Goal: Information Seeking & Learning: Learn about a topic

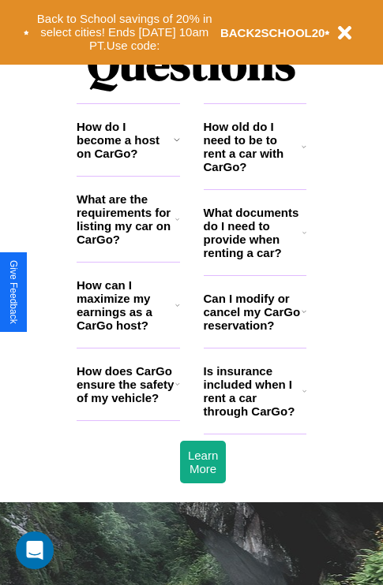
scroll to position [1911, 0]
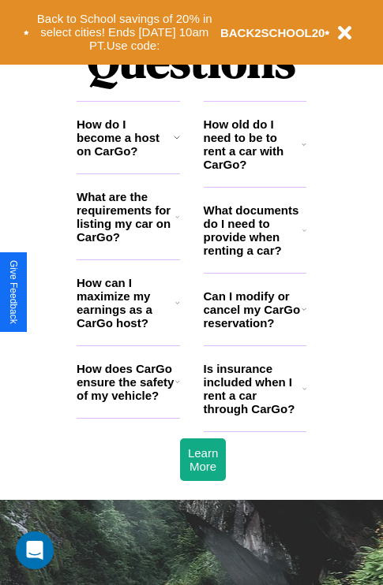
click at [304, 151] on icon at bounding box center [303, 144] width 5 height 13
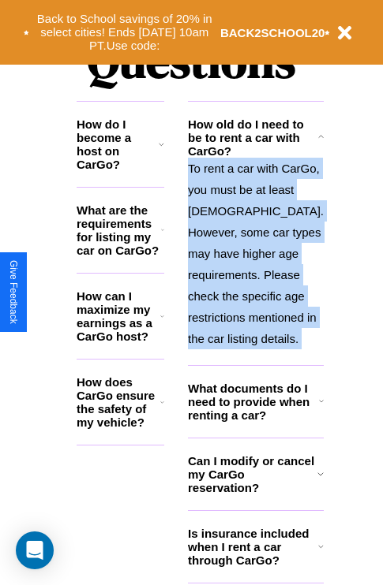
scroll to position [2061, 0]
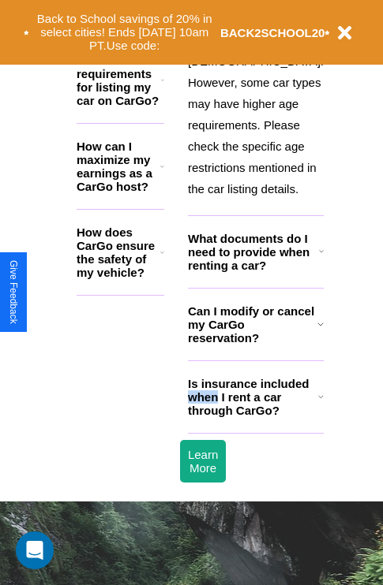
click at [254, 417] on h3 "Is insurance included when I rent a car through CarGo?" at bounding box center [253, 397] width 130 height 40
click at [254, 345] on h3 "Can I modify or cancel my CarGo reservation?" at bounding box center [252, 324] width 129 height 40
click at [254, 417] on h3 "Is insurance included when I rent a car through CarGo?" at bounding box center [253, 397] width 130 height 40
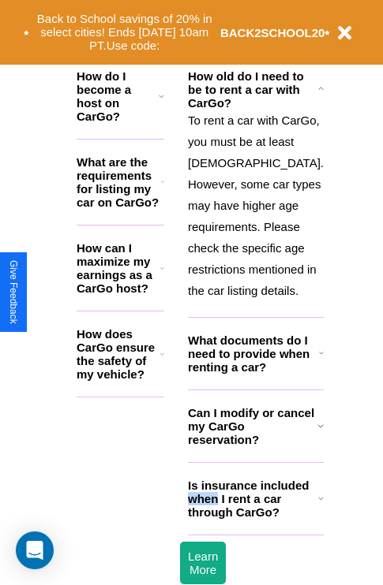
scroll to position [243, 0]
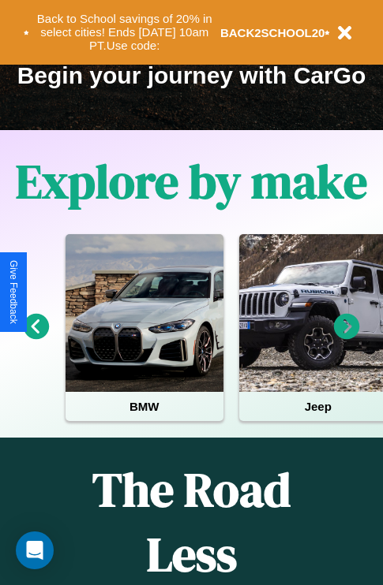
click at [35, 338] on icon at bounding box center [37, 327] width 26 height 26
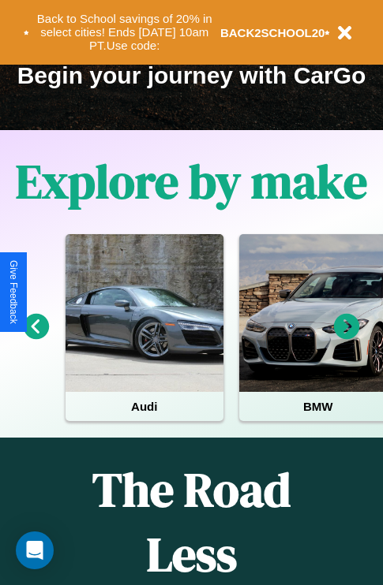
click at [346, 338] on icon at bounding box center [347, 327] width 26 height 26
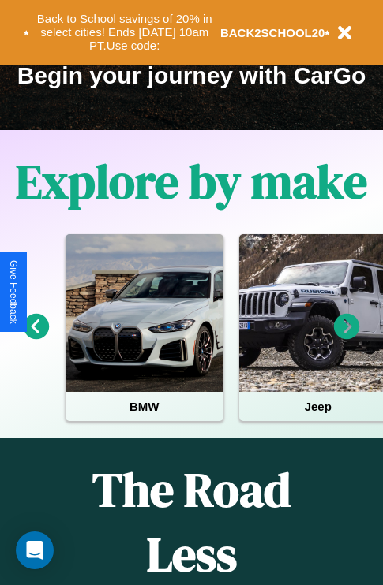
click at [346, 338] on icon at bounding box center [347, 327] width 26 height 26
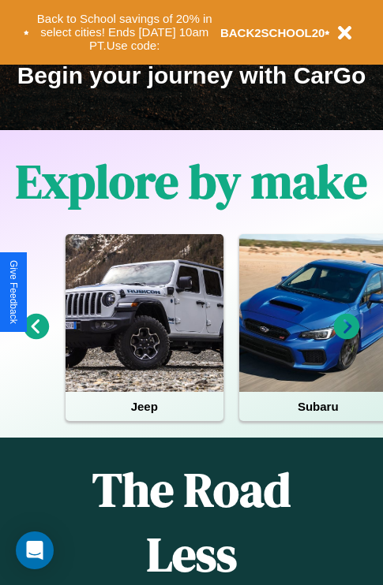
click at [35, 338] on icon at bounding box center [37, 327] width 26 height 26
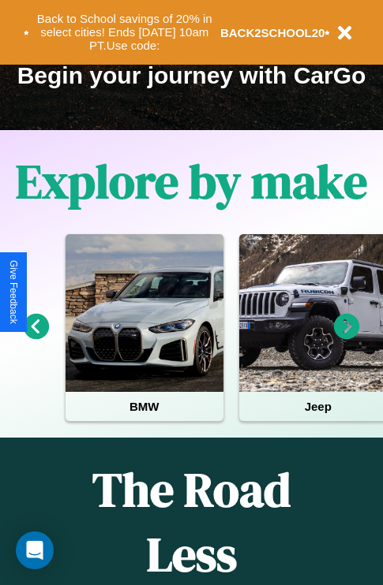
click at [35, 338] on icon at bounding box center [37, 327] width 26 height 26
